Goal: Check status: Check status

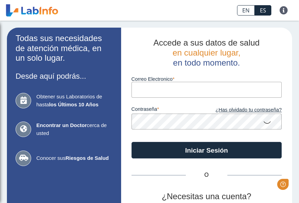
click at [214, 91] on input "Correo Electronico" at bounding box center [207, 90] width 150 height 16
click at [193, 87] on input "Correo Electronico" at bounding box center [207, 90] width 150 height 16
click at [190, 91] on input "Correo Electronico" at bounding box center [207, 90] width 150 height 16
click at [214, 88] on input "Correo Electronico" at bounding box center [207, 90] width 150 height 16
type input "[EMAIL_ADDRESS][DOMAIN_NAME]"
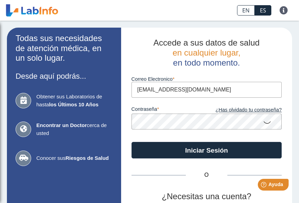
click at [206, 151] on button "Iniciar Sesión" at bounding box center [207, 150] width 150 height 17
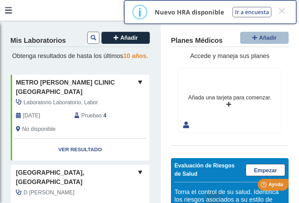
click at [68, 146] on link "Ver Resultado" at bounding box center [80, 150] width 139 height 22
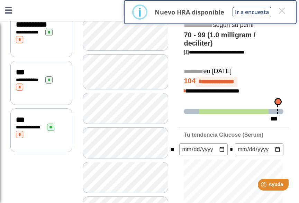
scroll to position [141, 0]
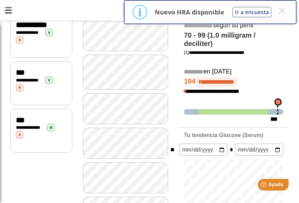
click at [29, 78] on span "**********" at bounding box center [28, 80] width 19 height 4
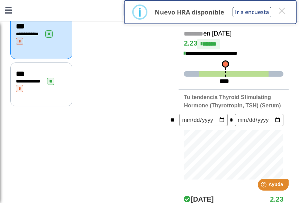
scroll to position [188, 0]
